Goal: Check status: Check status

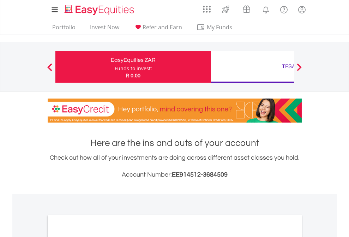
click at [115, 67] on div "Funds to invest:" at bounding box center [133, 68] width 37 height 7
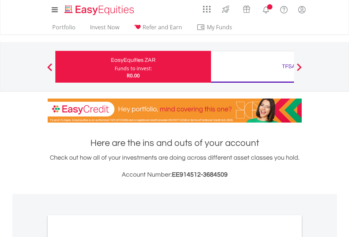
scroll to position [424, 0]
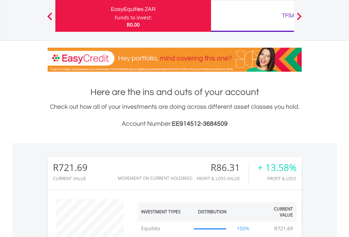
scroll to position [68, 111]
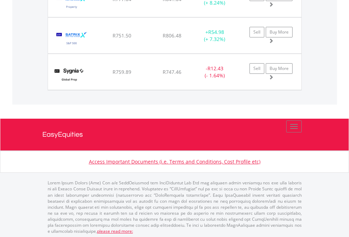
scroll to position [68, 111]
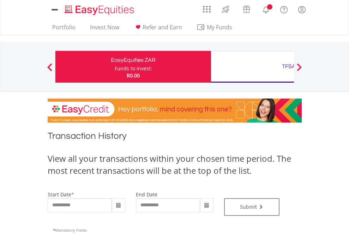
scroll to position [286, 0]
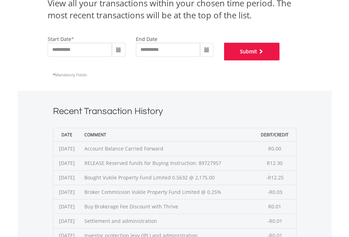
click at [280, 60] on button "Submit" at bounding box center [252, 52] width 56 height 18
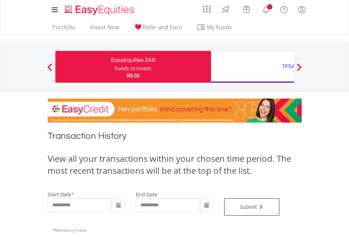
click at [252, 67] on div "TFSA" at bounding box center [288, 66] width 147 height 10
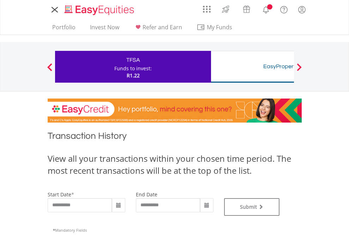
type input "**********"
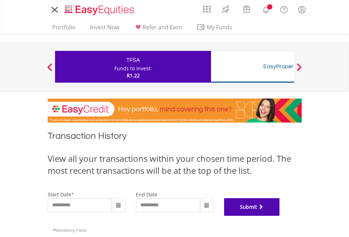
click at [280, 216] on button "Submit" at bounding box center [252, 207] width 56 height 18
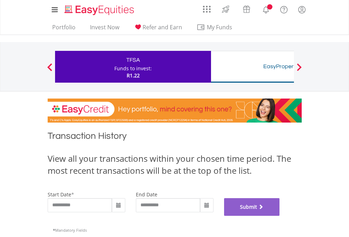
scroll to position [286, 0]
